Goal: Transaction & Acquisition: Subscribe to service/newsletter

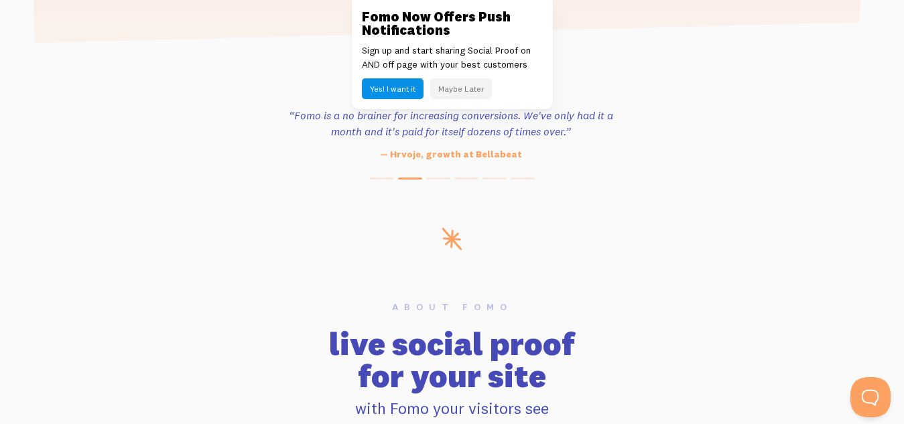
scroll to position [590, 0]
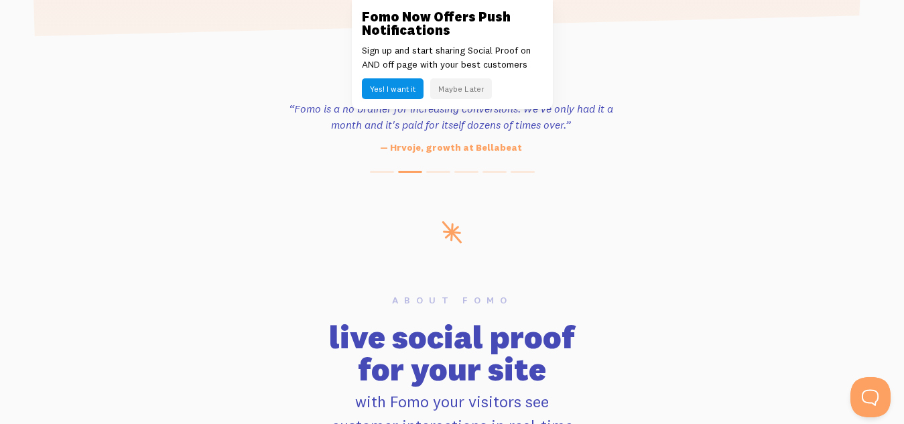
click at [369, 10] on h3 "Fomo Now Offers Push Notifications" at bounding box center [452, 23] width 181 height 27
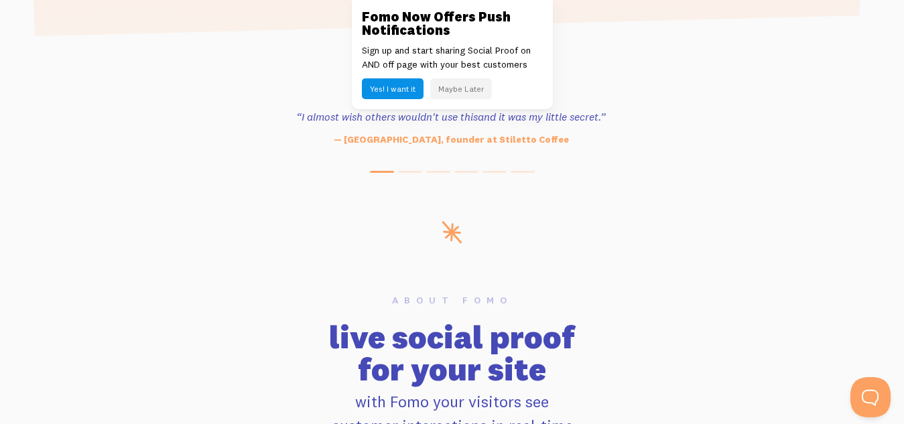
click at [306, 129] on link at bounding box center [452, 212] width 904 height 424
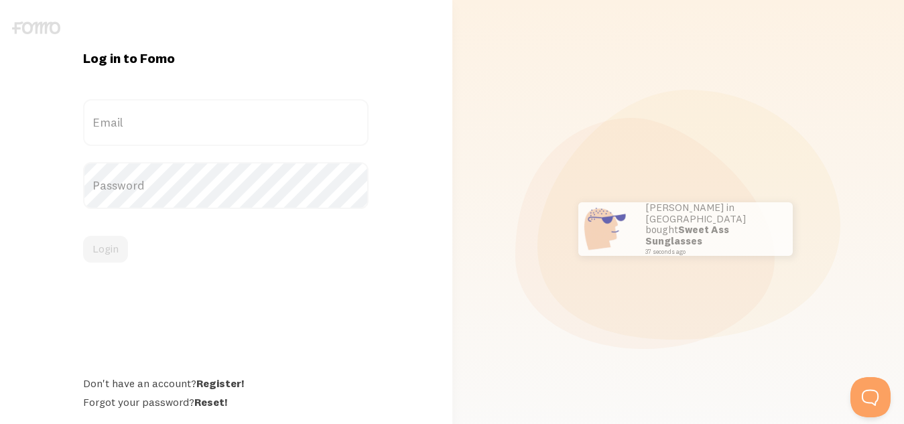
scroll to position [34, 0]
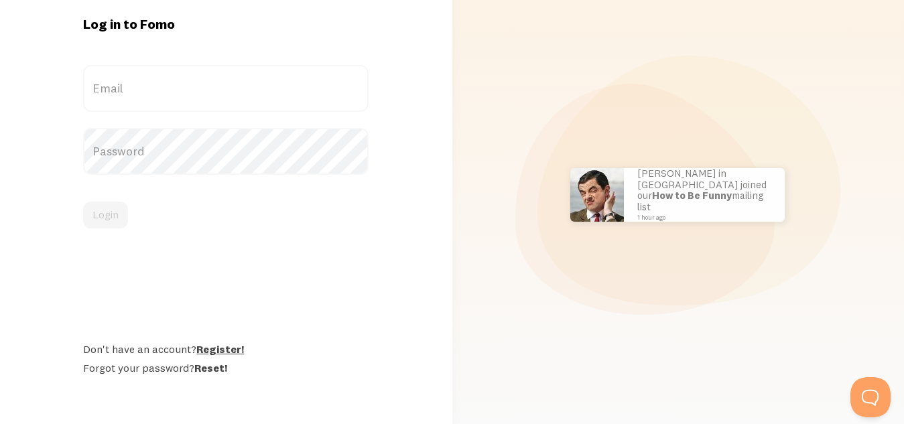
click at [211, 345] on link "Register!" at bounding box center [220, 349] width 48 height 13
